Goal: Find specific page/section: Find specific page/section

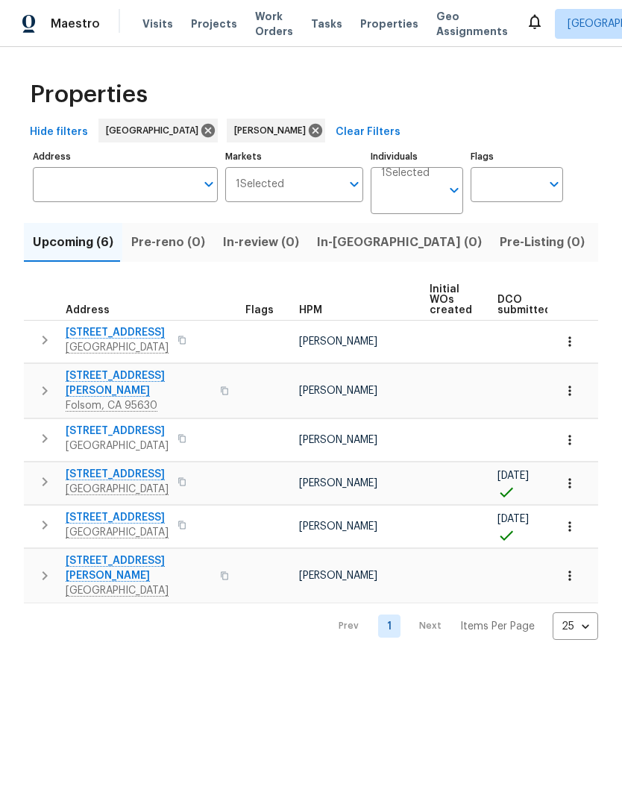
click at [430, 189] on input "Individuals" at bounding box center [411, 196] width 60 height 35
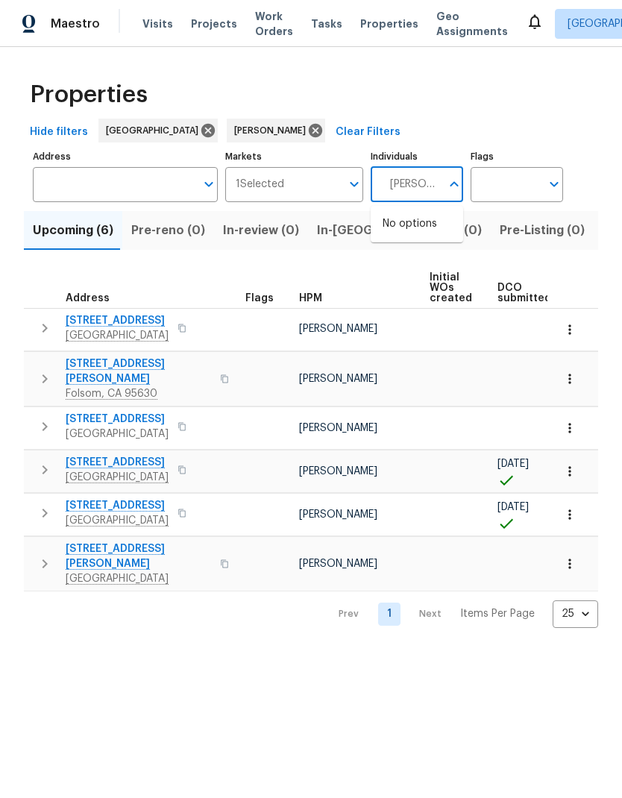
type input "[PERSON_NAME]"
click at [434, 229] on li "[PERSON_NAME]" at bounding box center [416, 231] width 69 height 31
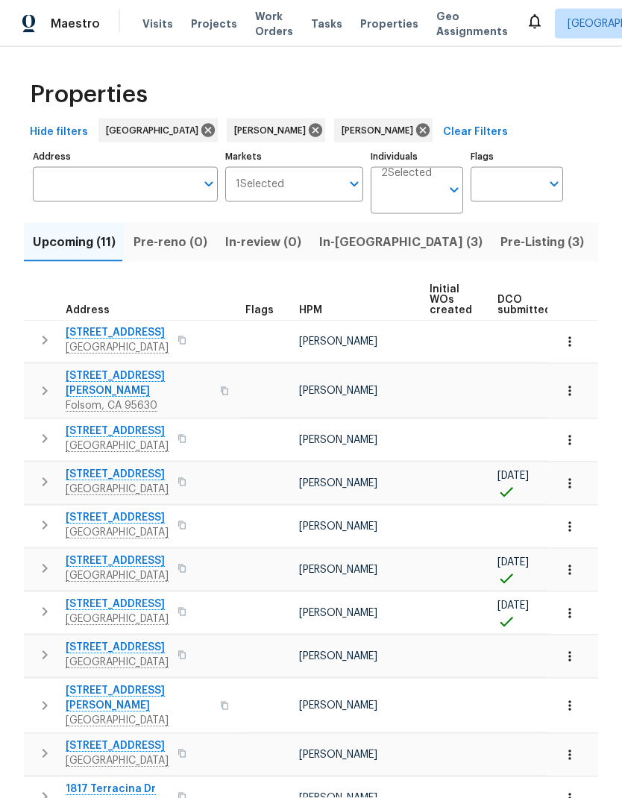
scroll to position [59, 0]
click at [356, 232] on span "In-reno (3)" at bounding box center [400, 242] width 163 height 21
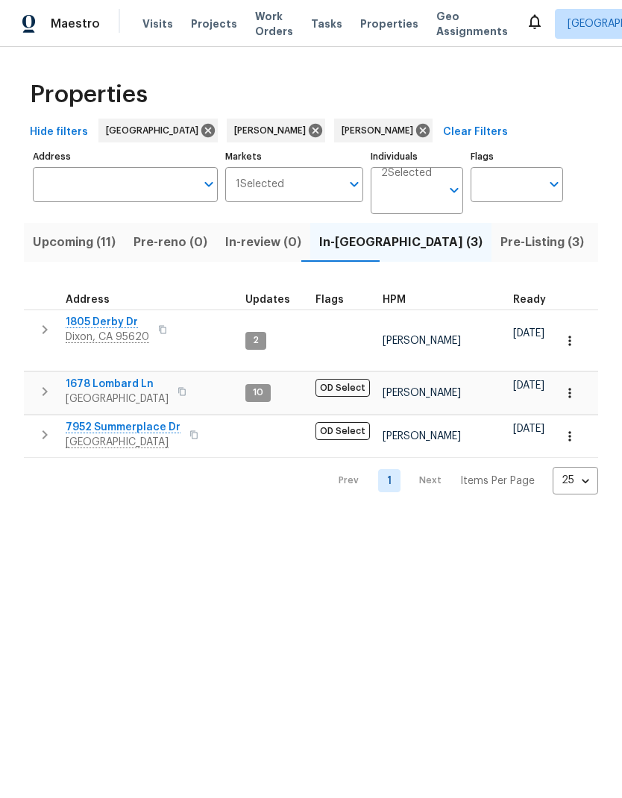
click at [130, 391] on span "[GEOGRAPHIC_DATA]" at bounding box center [117, 398] width 103 height 15
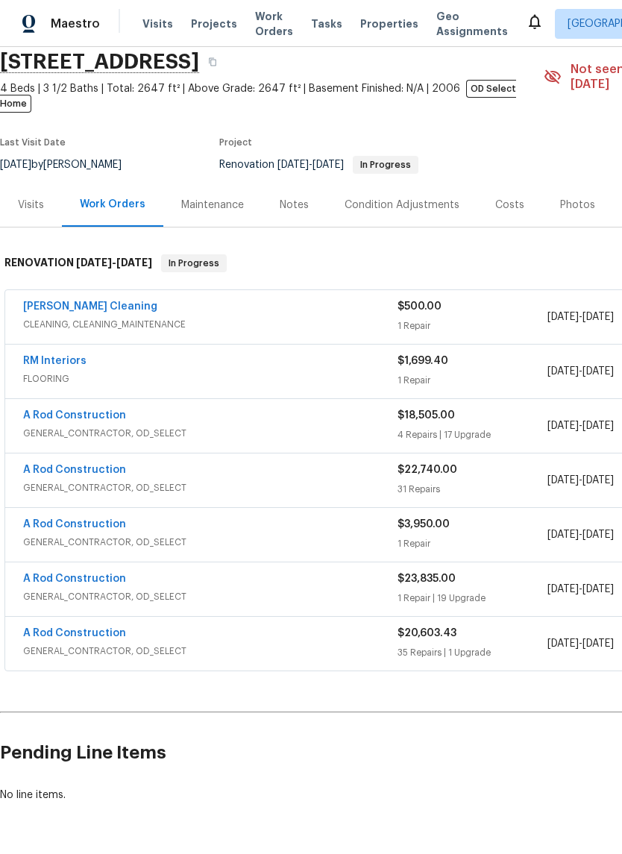
scroll to position [57, 0]
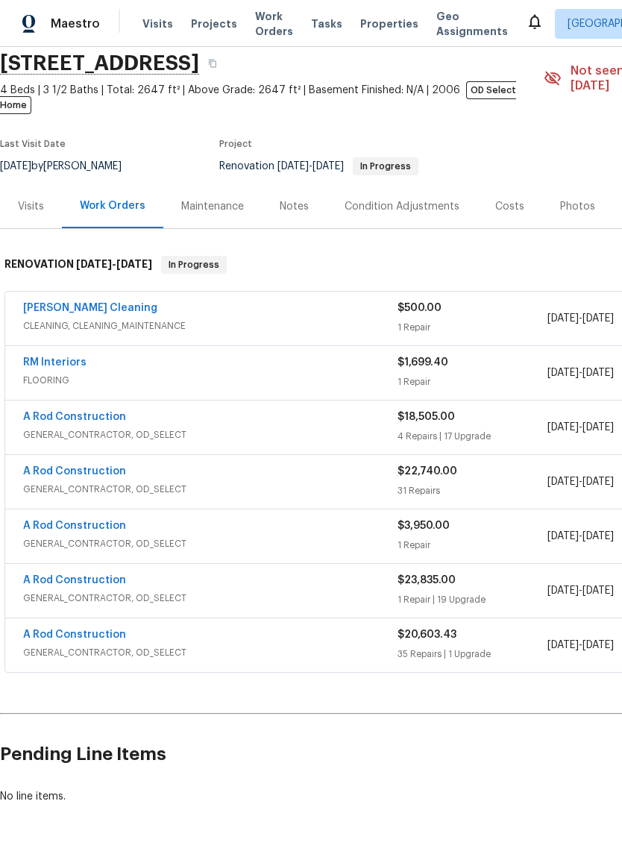
click at [33, 199] on div "Visits" at bounding box center [31, 206] width 26 height 15
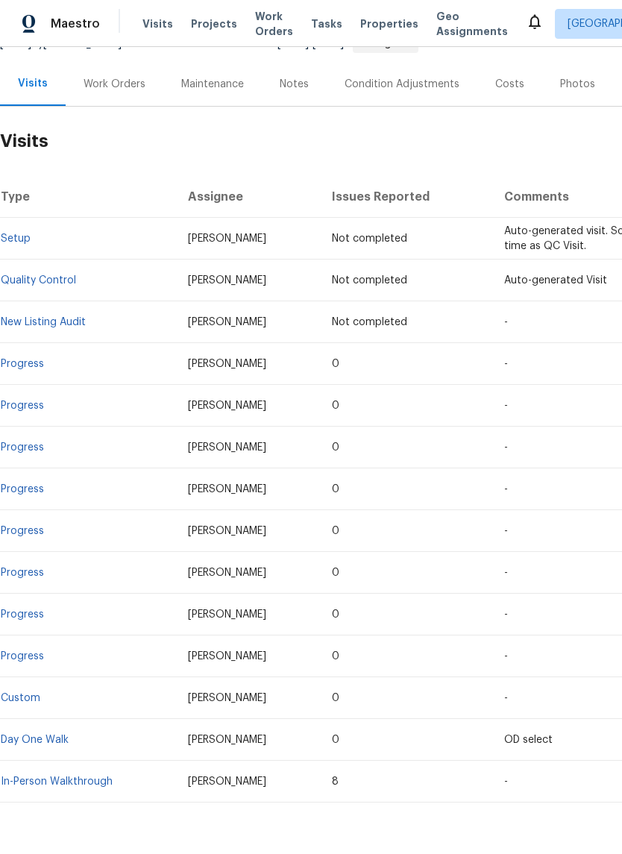
scroll to position [178, 0]
click at [83, 777] on link "In-Person Walkthrough" at bounding box center [57, 782] width 112 height 10
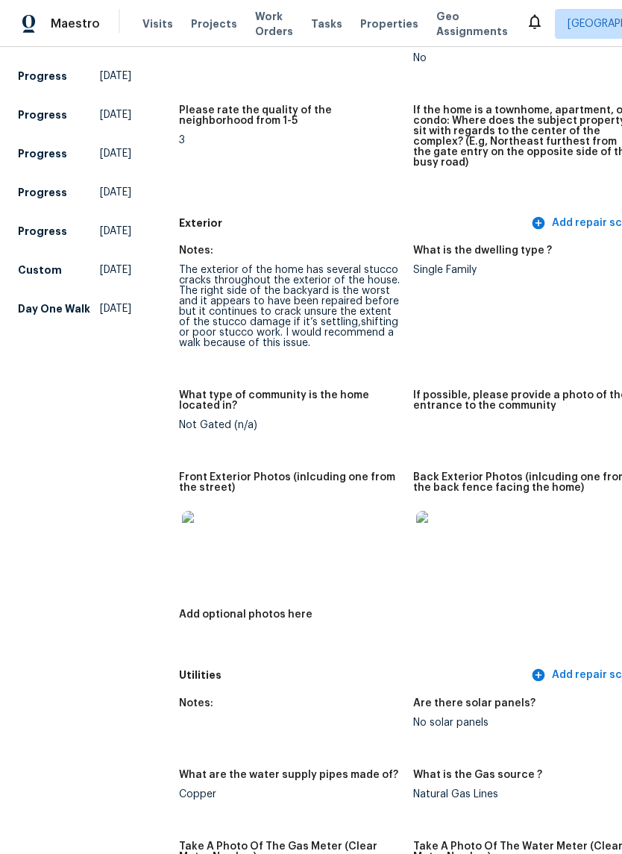
scroll to position [460, 0]
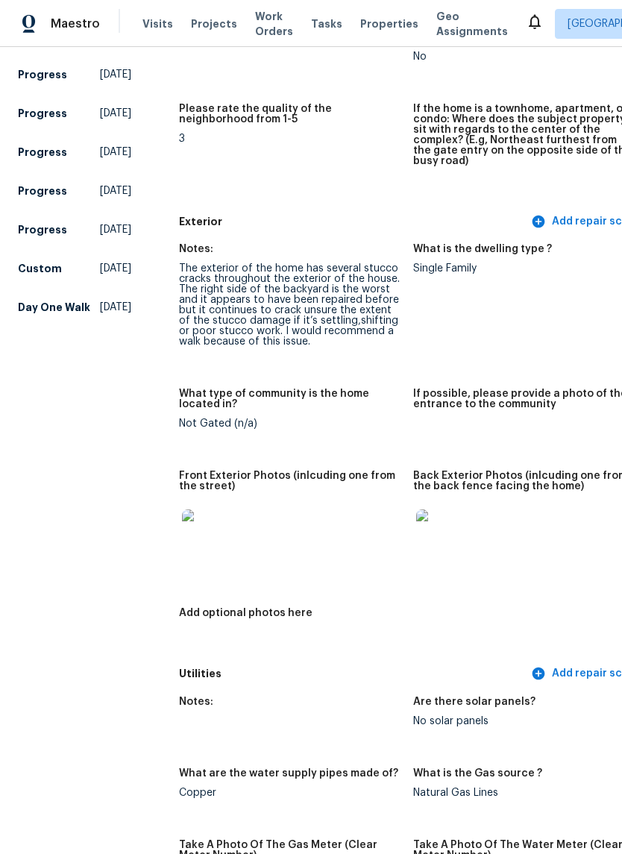
click at [192, 524] on img at bounding box center [206, 533] width 48 height 48
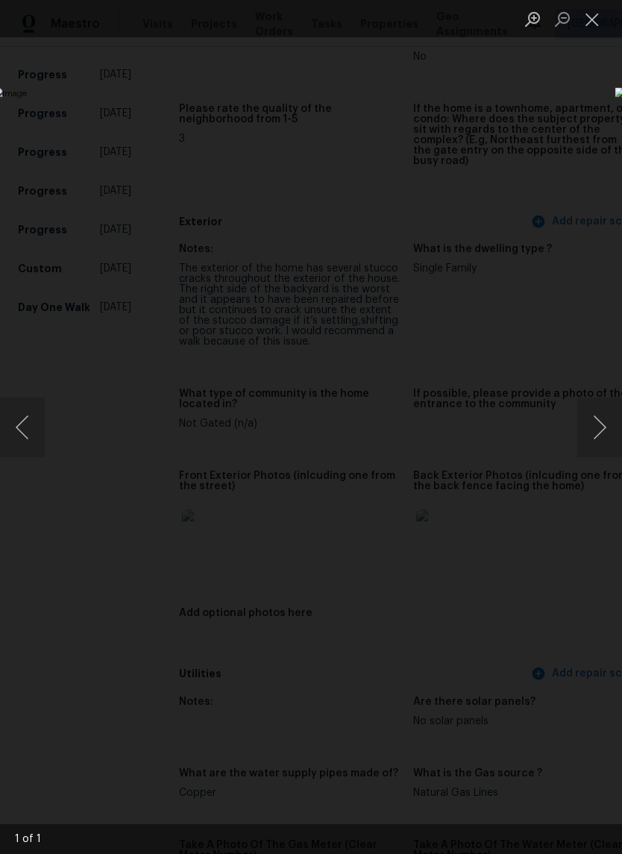
click at [604, 436] on button "Next image" at bounding box center [599, 427] width 45 height 60
click at [594, 436] on button "Next image" at bounding box center [599, 427] width 45 height 60
click at [592, 433] on button "Next image" at bounding box center [599, 427] width 45 height 60
click at [38, 420] on button "Previous image" at bounding box center [22, 427] width 45 height 60
click at [25, 421] on button "Previous image" at bounding box center [22, 427] width 45 height 60
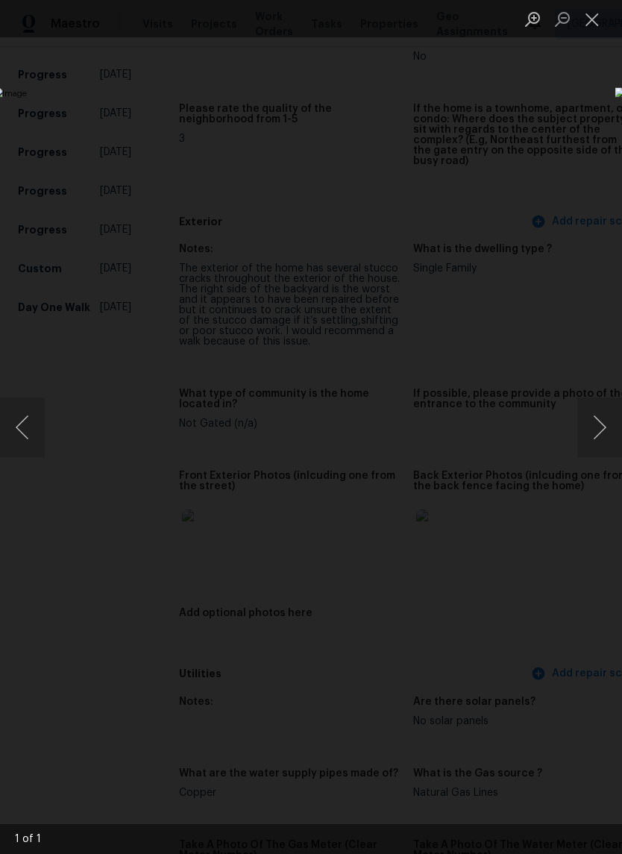
click at [28, 440] on button "Previous image" at bounding box center [22, 427] width 45 height 60
click at [590, 23] on button "Close lightbox" at bounding box center [592, 19] width 30 height 26
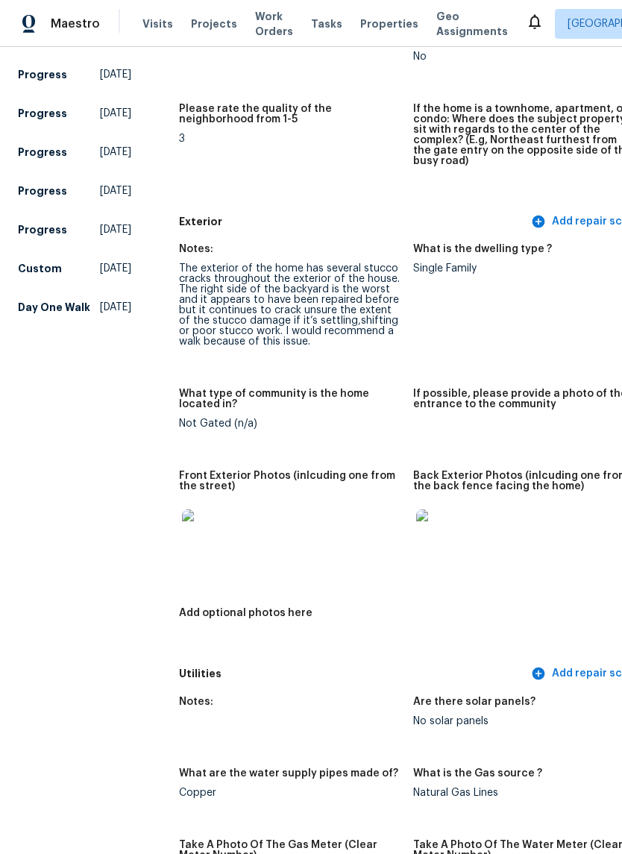
click at [416, 526] on img at bounding box center [440, 533] width 48 height 48
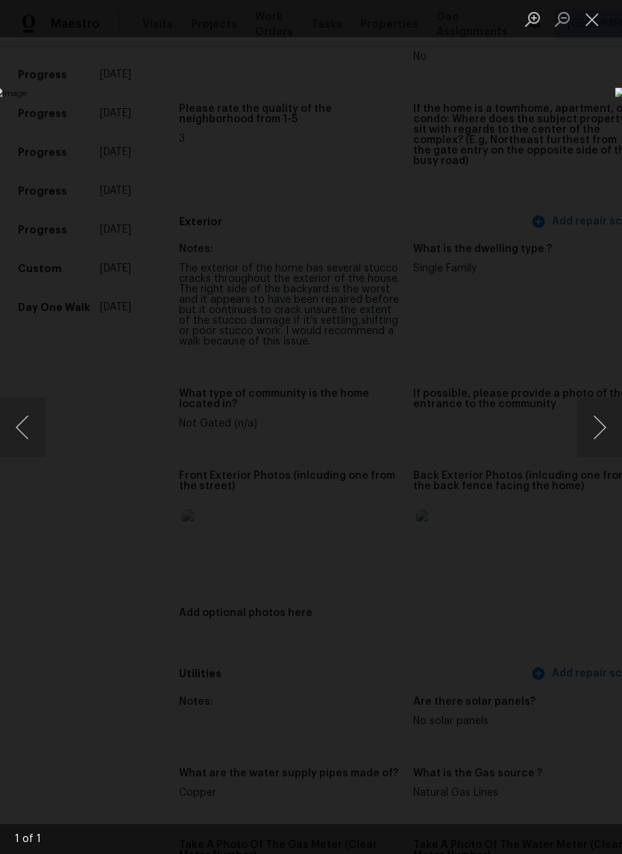
click at [596, 441] on button "Next image" at bounding box center [599, 427] width 45 height 60
click at [598, 435] on button "Next image" at bounding box center [599, 427] width 45 height 60
click at [603, 25] on button "Close lightbox" at bounding box center [592, 19] width 30 height 26
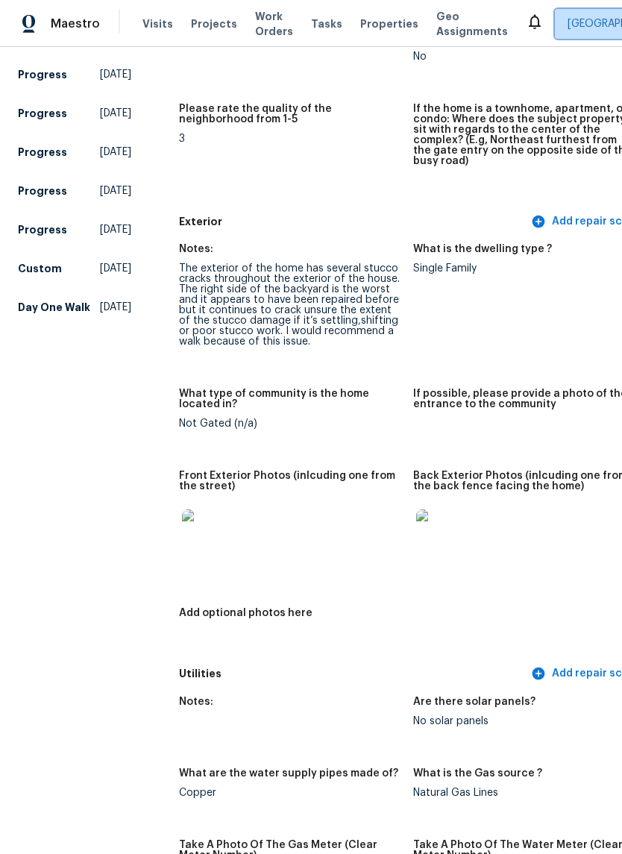
click at [591, 18] on span "[GEOGRAPHIC_DATA]" at bounding box center [618, 23] width 103 height 15
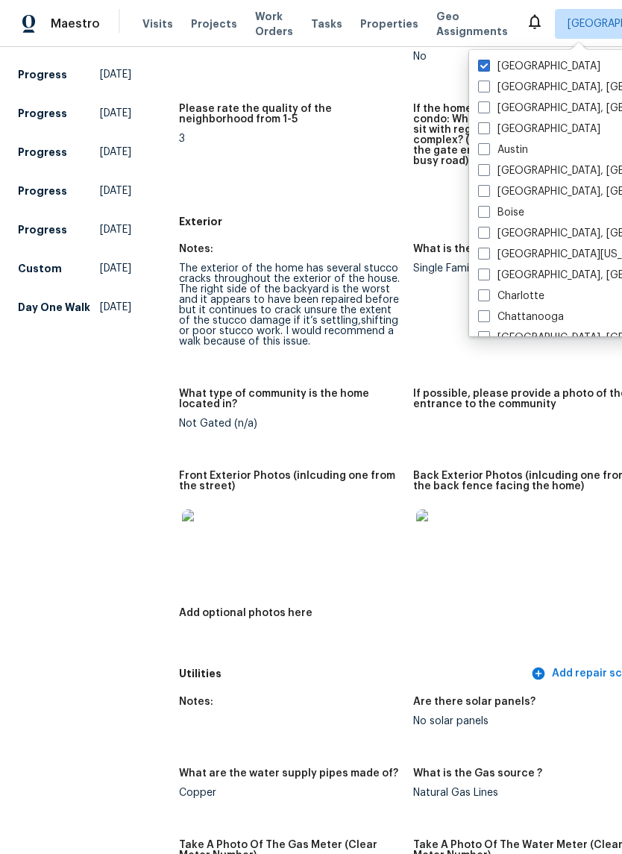
click at [593, 409] on figure "If possible, please provide a photo of the entrance to the community" at bounding box center [530, 420] width 234 height 64
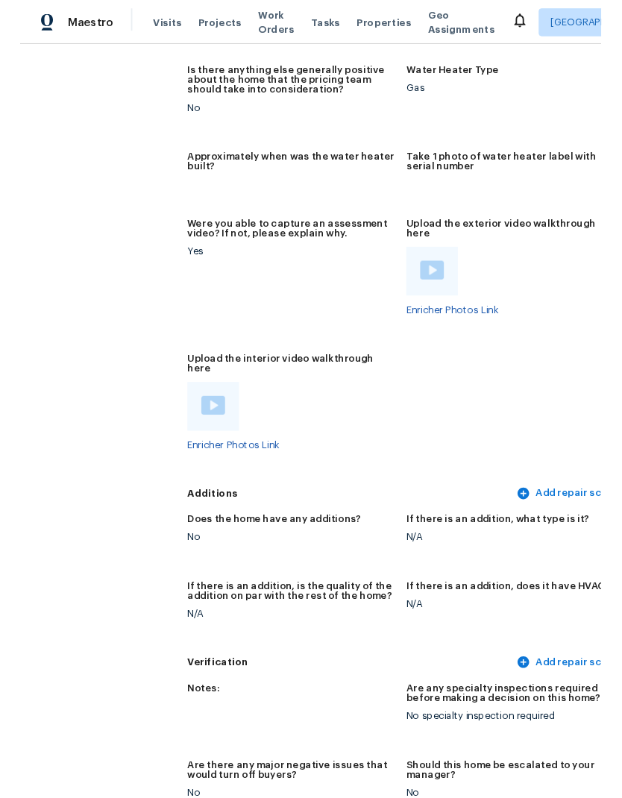
scroll to position [3380, 0]
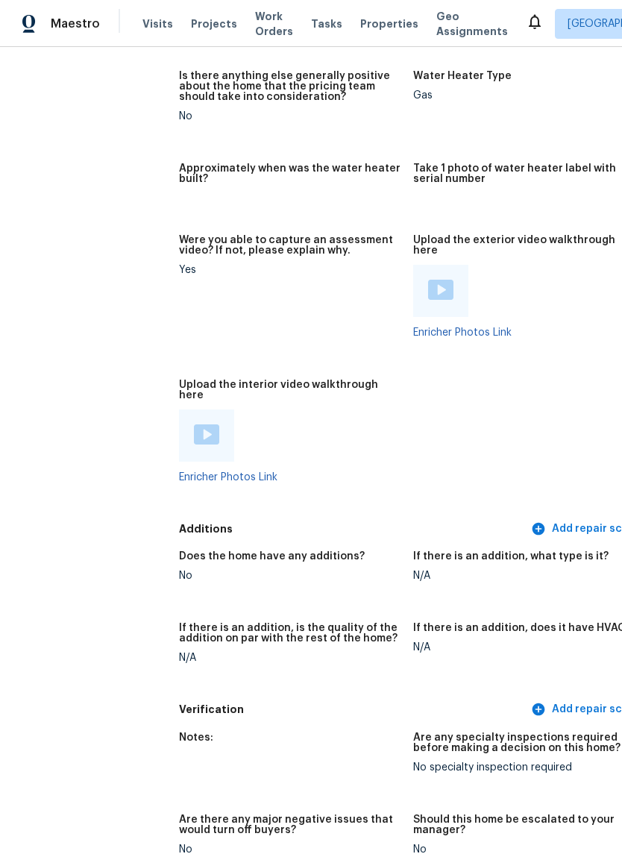
click at [428, 280] on img at bounding box center [440, 290] width 25 height 20
